Goal: Information Seeking & Learning: Learn about a topic

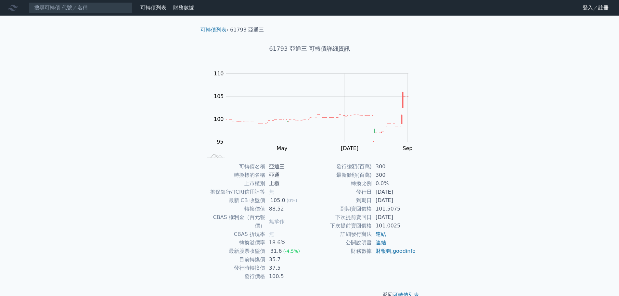
drag, startPoint x: 379, startPoint y: 192, endPoint x: 411, endPoint y: 198, distance: 32.3
click at [411, 198] on tbody "發行總額(百萬) 300 最新餘額(百萬) 300 轉換比例 0.0% 發行日 2023-07-25 到期日 2026-07-25 到期賣回價格 101.50…" at bounding box center [363, 209] width 107 height 93
click at [411, 198] on td "2026-07-25" at bounding box center [394, 200] width 45 height 8
drag, startPoint x: 410, startPoint y: 195, endPoint x: 372, endPoint y: 190, distance: 38.6
click at [372, 191] on td "2023-07-25" at bounding box center [394, 192] width 45 height 8
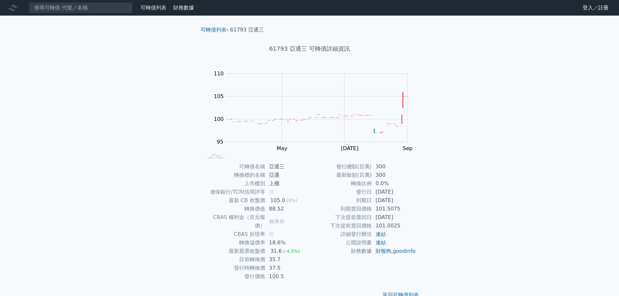
click at [372, 190] on td "發行日" at bounding box center [341, 192] width 62 height 8
drag, startPoint x: 372, startPoint y: 190, endPoint x: 409, endPoint y: 190, distance: 37.7
click at [409, 190] on tr "發行日 2023-07-25" at bounding box center [363, 192] width 107 height 8
click at [409, 190] on td "2023-07-25" at bounding box center [394, 192] width 45 height 8
drag, startPoint x: 380, startPoint y: 194, endPoint x: 419, endPoint y: 197, distance: 38.8
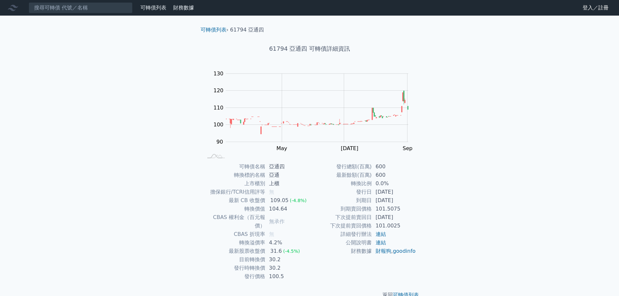
click at [416, 197] on tbody "發行總額(百萬) 600 最新餘額(百萬) 600 轉換比例 0.0% 發行日 [DATE] 到期日 [DATE] 到期賣回價格 101.5075 下次提前賣…" at bounding box center [363, 209] width 107 height 93
click at [419, 197] on div "可轉債名稱 亞通四 轉換標的名稱 亞通 上市櫃別 上櫃 擔保銀行/TCRI信用評等 無 最新 CB 收盤價 109.05 (-4.8%) 轉換價值 104.6…" at bounding box center [309, 222] width 229 height 118
